Goal: Information Seeking & Learning: Check status

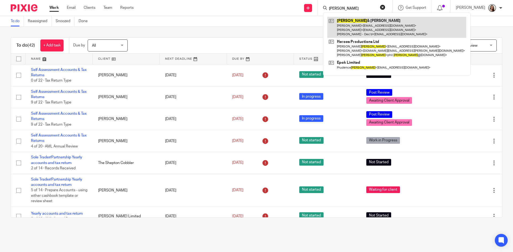
type input "[PERSON_NAME]"
click at [353, 30] on link at bounding box center [396, 27] width 139 height 21
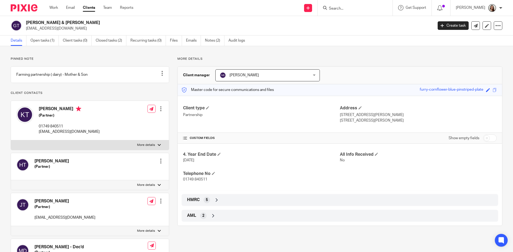
click at [352, 9] on input "Search" at bounding box center [352, 8] width 48 height 5
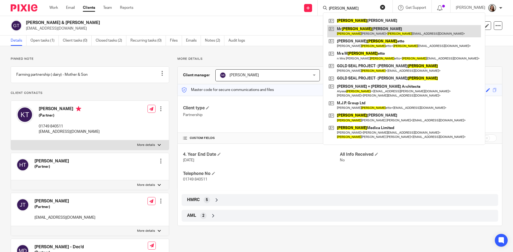
type input "ross"
click at [375, 33] on link at bounding box center [404, 31] width 154 height 12
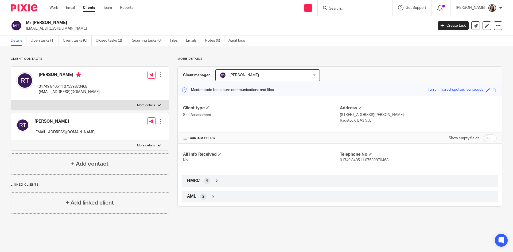
click at [358, 9] on input "Search" at bounding box center [352, 8] width 48 height 5
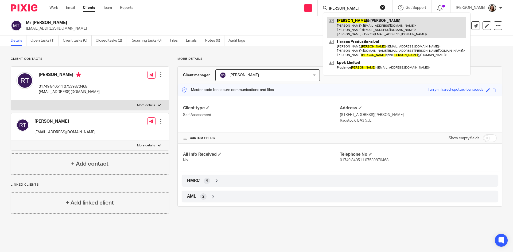
type input "[PERSON_NAME]"
click at [378, 30] on link at bounding box center [396, 27] width 139 height 21
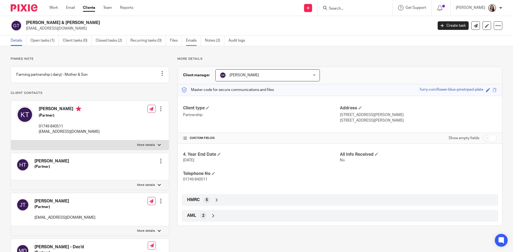
click at [194, 42] on link "Emails" at bounding box center [193, 41] width 15 height 10
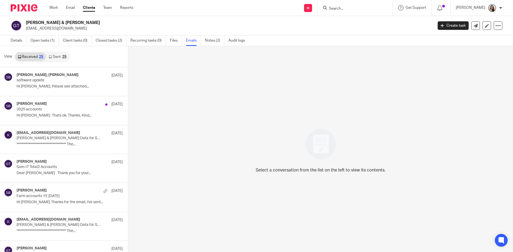
click at [59, 55] on link "Sent 25" at bounding box center [57, 57] width 23 height 9
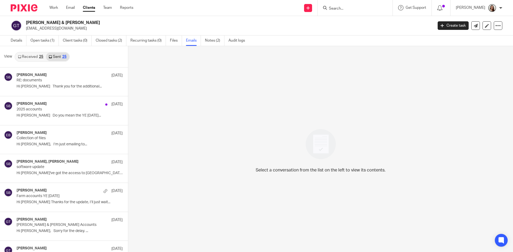
scroll to position [1, 0]
click at [350, 11] on input "Search" at bounding box center [352, 8] width 48 height 5
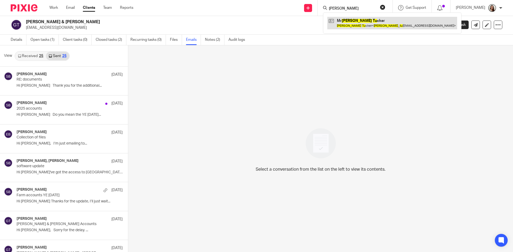
type input "ross tu"
click at [368, 21] on link at bounding box center [392, 23] width 130 height 12
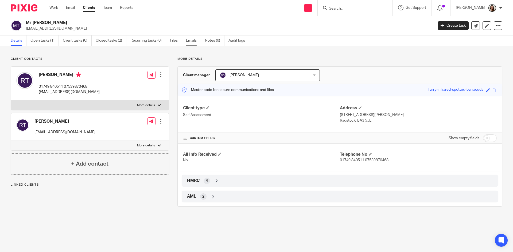
click at [187, 44] on link "Emails" at bounding box center [193, 41] width 15 height 10
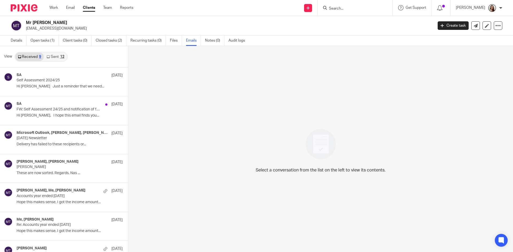
click at [58, 58] on link "Sent 12" at bounding box center [55, 57] width 23 height 9
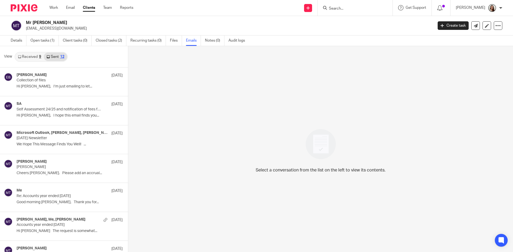
scroll to position [1, 0]
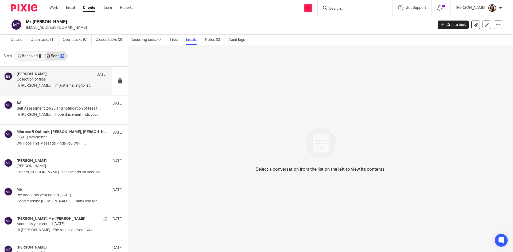
click at [69, 84] on p "Hi Ross, I’m just emailing to let..." at bounding box center [62, 86] width 90 height 5
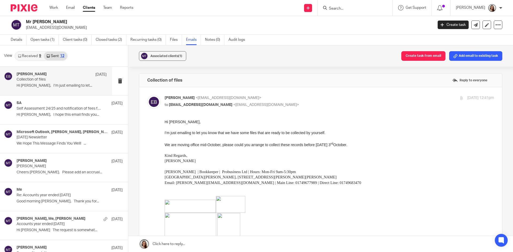
scroll to position [0, 0]
click at [46, 167] on p "Ross Tucker" at bounding box center [53, 166] width 72 height 5
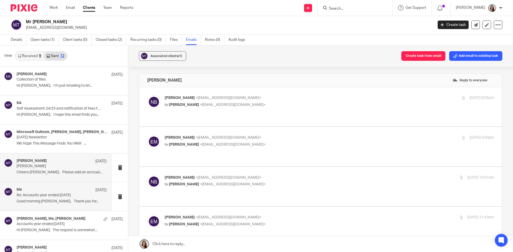
click at [38, 201] on p "Good morning Ross, Thank you for..." at bounding box center [62, 201] width 90 height 5
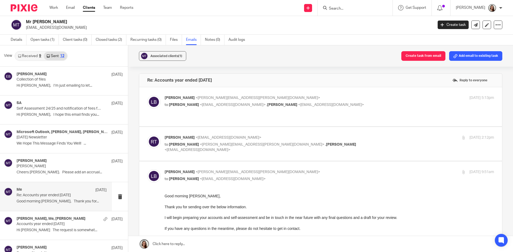
click at [311, 118] on label at bounding box center [320, 106] width 363 height 39
click at [147, 95] on input "checkbox" at bounding box center [147, 95] width 0 height 0
checkbox input "true"
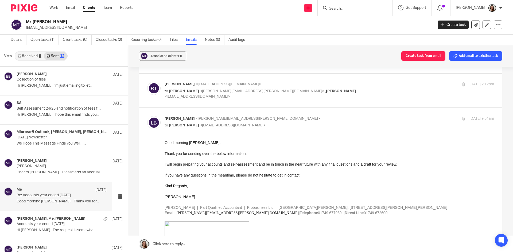
scroll to position [187, 0]
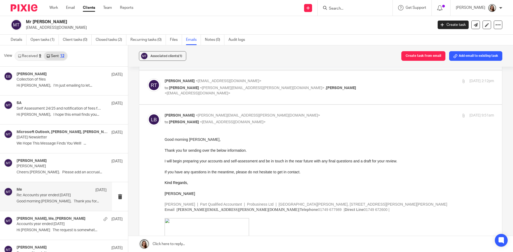
click at [274, 96] on label at bounding box center [320, 88] width 363 height 34
click at [147, 79] on input "checkbox" at bounding box center [147, 78] width 0 height 0
checkbox input "true"
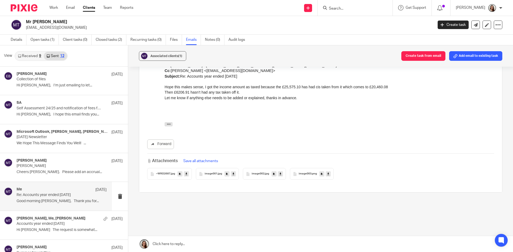
scroll to position [0, 0]
click at [368, 7] on input "Search" at bounding box center [352, 8] width 48 height 5
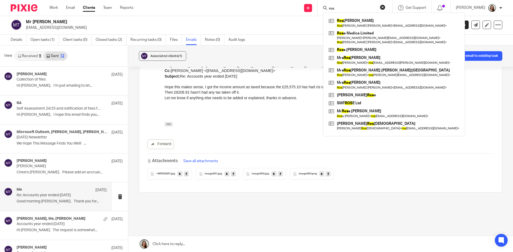
type input "ross"
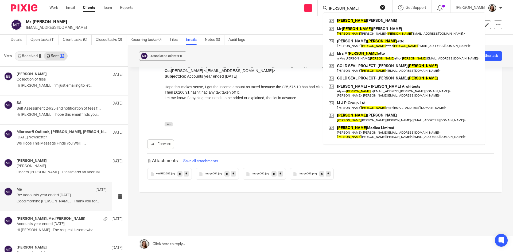
drag, startPoint x: 353, startPoint y: 7, endPoint x: 323, endPoint y: 2, distance: 30.0
click at [326, 3] on div "Send new email Create task Add client ross Ross Curtis Mr Ross Tucker Ross Tuck…" at bounding box center [326, 8] width 371 height 16
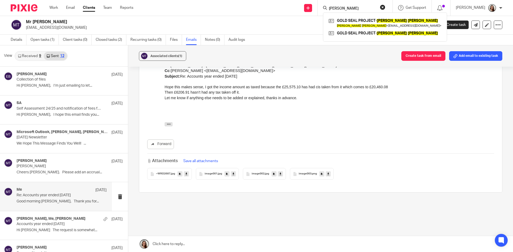
type input "joe ross"
click at [385, 7] on button "reset" at bounding box center [382, 7] width 5 height 5
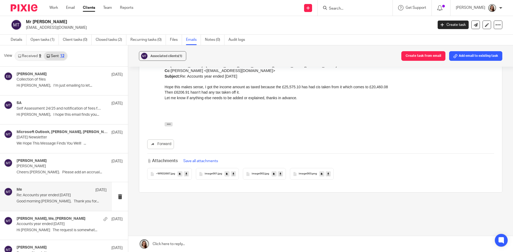
click at [19, 4] on div at bounding box center [22, 8] width 44 height 16
click at [29, 6] on img at bounding box center [24, 7] width 27 height 7
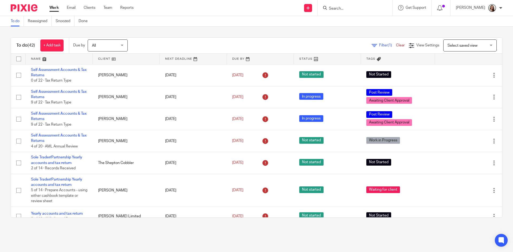
click at [373, 7] on input "Search" at bounding box center [352, 8] width 48 height 5
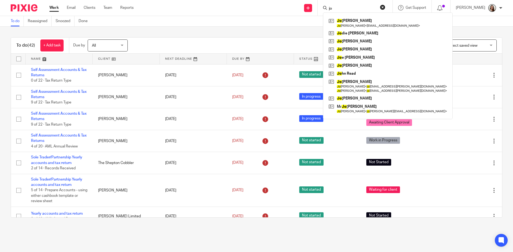
type input "j"
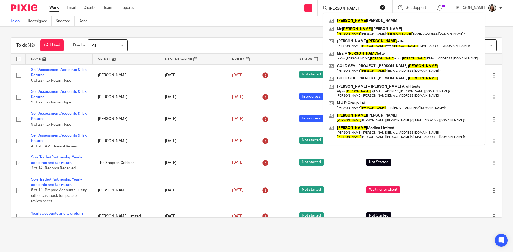
drag, startPoint x: 360, startPoint y: 7, endPoint x: 334, endPoint y: 6, distance: 25.9
click at [334, 6] on div "[PERSON_NAME]" at bounding box center [354, 8] width 62 height 7
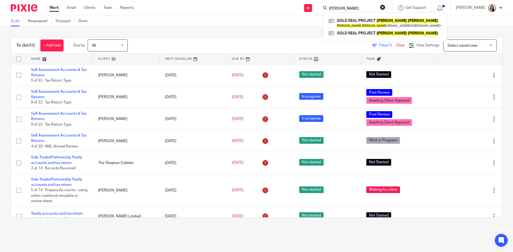
drag, startPoint x: 361, startPoint y: 7, endPoint x: 332, endPoint y: 7, distance: 29.1
click at [332, 7] on div "joe ross GOLD SEAL PROJECT- JOE ROSS Joe Ross < jross@goldsealproject.com > GOL…" at bounding box center [355, 8] width 75 height 16
type input "joe ross"
click at [379, 20] on link at bounding box center [384, 23] width 115 height 12
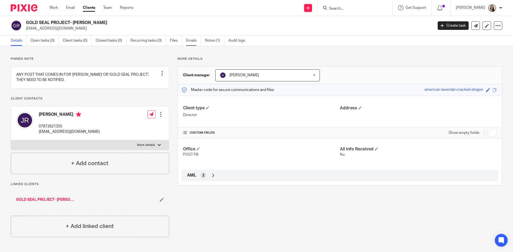
click at [191, 42] on link "Emails" at bounding box center [193, 41] width 15 height 10
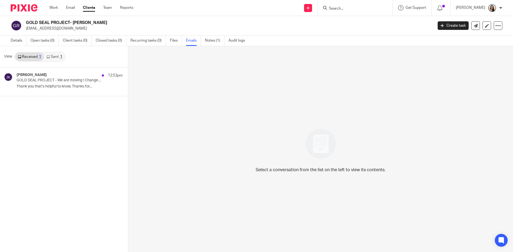
click at [48, 53] on link "Sent 1" at bounding box center [54, 57] width 21 height 9
click at [50, 85] on p "Dear [PERSON_NAME], Thanks for your..." at bounding box center [62, 86] width 90 height 5
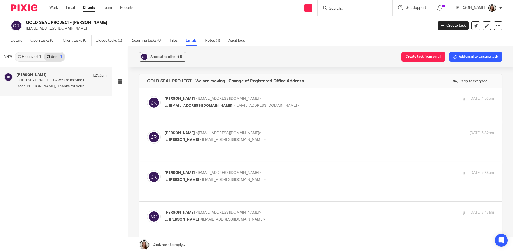
click at [258, 114] on div "Johanne Kassardjian <johannekassardjian@probusinessuk.com> to jross@goldsealpro…" at bounding box center [320, 105] width 347 height 18
click at [259, 113] on div "Johanne Kassardjian <johannekassardjian@probusinessuk.com> to jross@goldsealpro…" at bounding box center [320, 105] width 347 height 18
click at [279, 99] on p "Johanne Kassardjian <johannekassardjian@probusinessuk.com>" at bounding box center [275, 99] width 220 height 6
checkbox input "true"
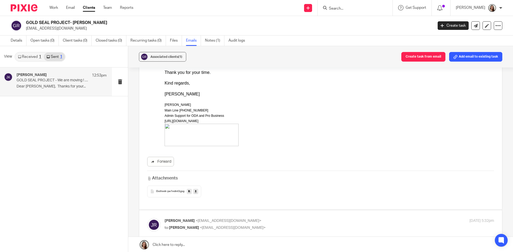
scroll to position [214, 0]
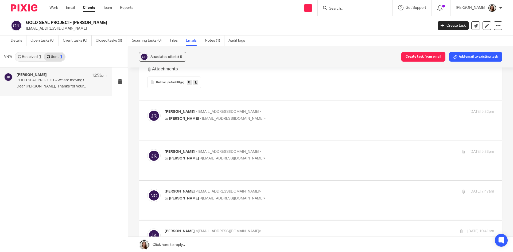
click at [336, 137] on label at bounding box center [320, 120] width 363 height 39
click at [147, 109] on input "checkbox" at bounding box center [147, 109] width 0 height 0
checkbox input "true"
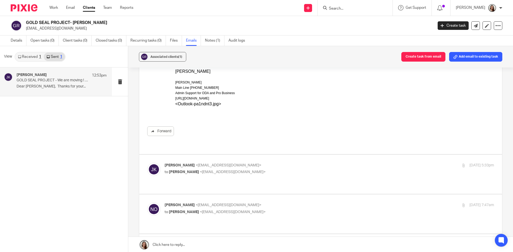
scroll to position [561, 0]
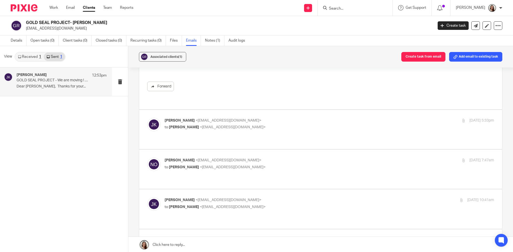
click at [328, 125] on p "to Niall O'Driscoll <niallodriscoll@probusinessuk.com>" at bounding box center [275, 128] width 220 height 6
checkbox input "true"
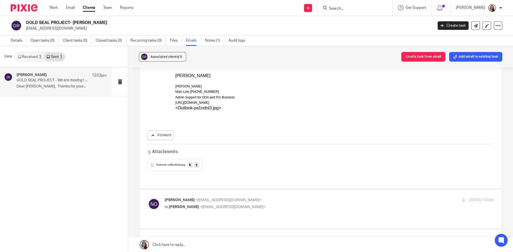
scroll to position [1068, 0]
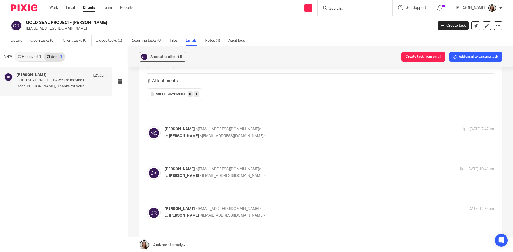
click at [306, 138] on div "Niall O'Driscoll <niallodriscoll@probusinessuk.com> to Johanne Kassardjian <joh…" at bounding box center [320, 138] width 347 height 23
click at [304, 134] on p "to Johanne Kassardjian <johannekassardjian@probusinessuk.com>" at bounding box center [275, 137] width 220 height 6
checkbox input "true"
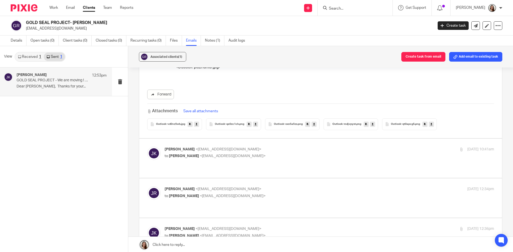
scroll to position [1736, 0]
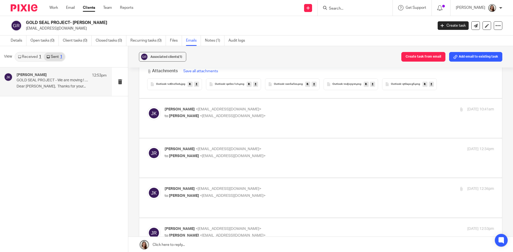
click at [292, 118] on div "Johanne Kassardjian <johannekassardjian@probusinessuk.com> to Joe Ross <jross@g…" at bounding box center [320, 118] width 347 height 23
click at [292, 122] on label at bounding box center [320, 118] width 363 height 39
click at [147, 107] on input "checkbox" at bounding box center [147, 107] width 0 height 0
checkbox input "true"
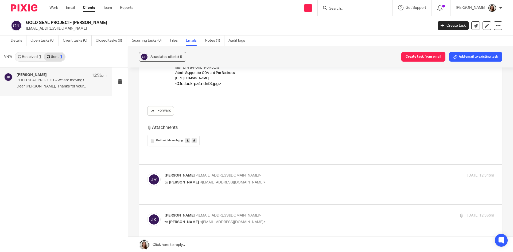
scroll to position [2217, 0]
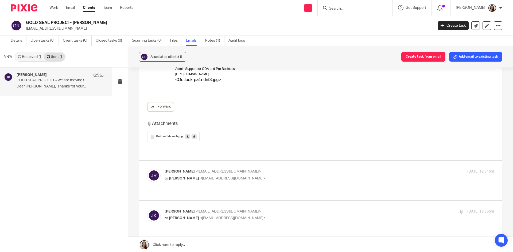
click at [315, 176] on p "to Johanne Kassardjian <johannekassardjian@probusinessuk.com>" at bounding box center [275, 179] width 220 height 6
checkbox input "true"
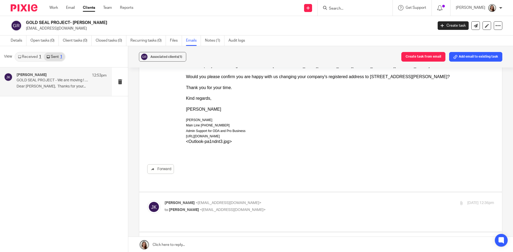
scroll to position [2884, 0]
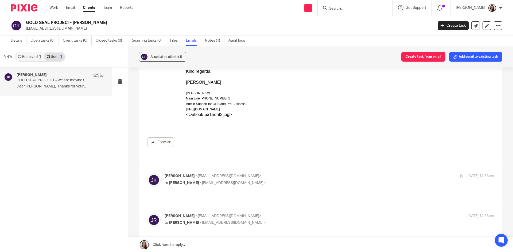
click at [316, 174] on div "Johanne Kassardjian <johannekassardjian@probusinessuk.com> to Joe Ross <jross@g…" at bounding box center [329, 180] width 329 height 13
checkbox input "true"
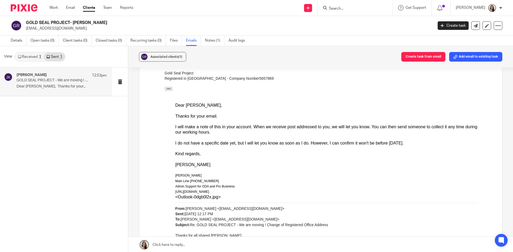
scroll to position [4059, 0]
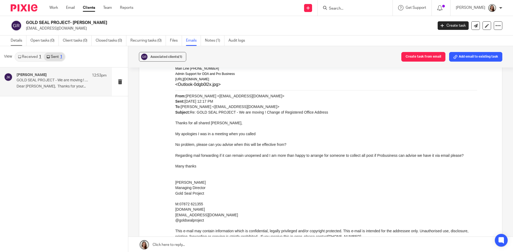
click at [19, 38] on link "Details" at bounding box center [19, 41] width 16 height 10
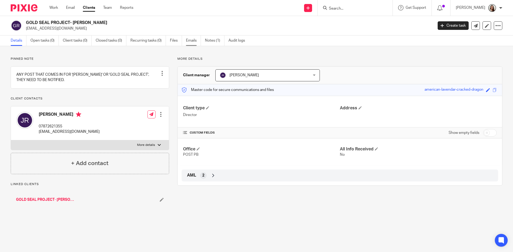
click at [194, 42] on link "Emails" at bounding box center [193, 41] width 15 height 10
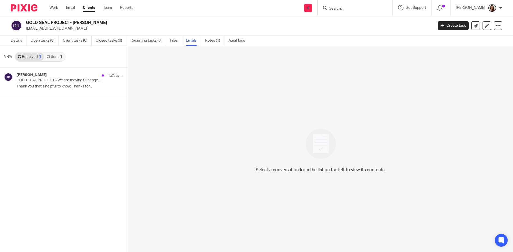
click at [64, 55] on link "Sent 1" at bounding box center [54, 57] width 21 height 9
click at [33, 56] on link "Received 1" at bounding box center [29, 57] width 29 height 9
click at [12, 41] on link "Details" at bounding box center [19, 41] width 16 height 10
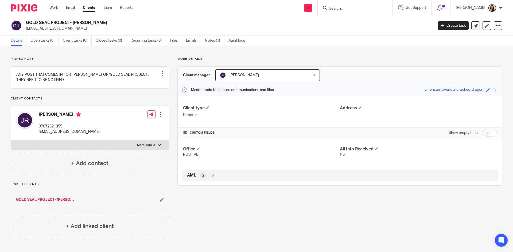
click at [28, 9] on img at bounding box center [24, 7] width 27 height 7
